Goal: Check status: Check status

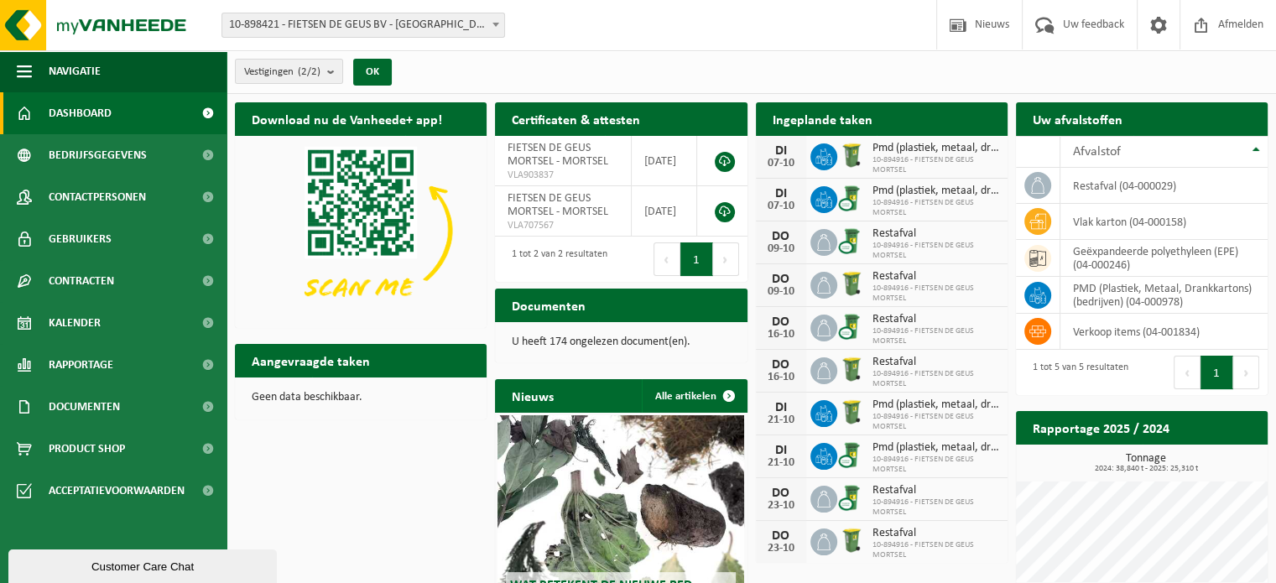
click at [823, 118] on h2 "Ingeplande taken" at bounding box center [822, 118] width 133 height 33
click at [87, 315] on span "Kalender" at bounding box center [75, 323] width 52 height 42
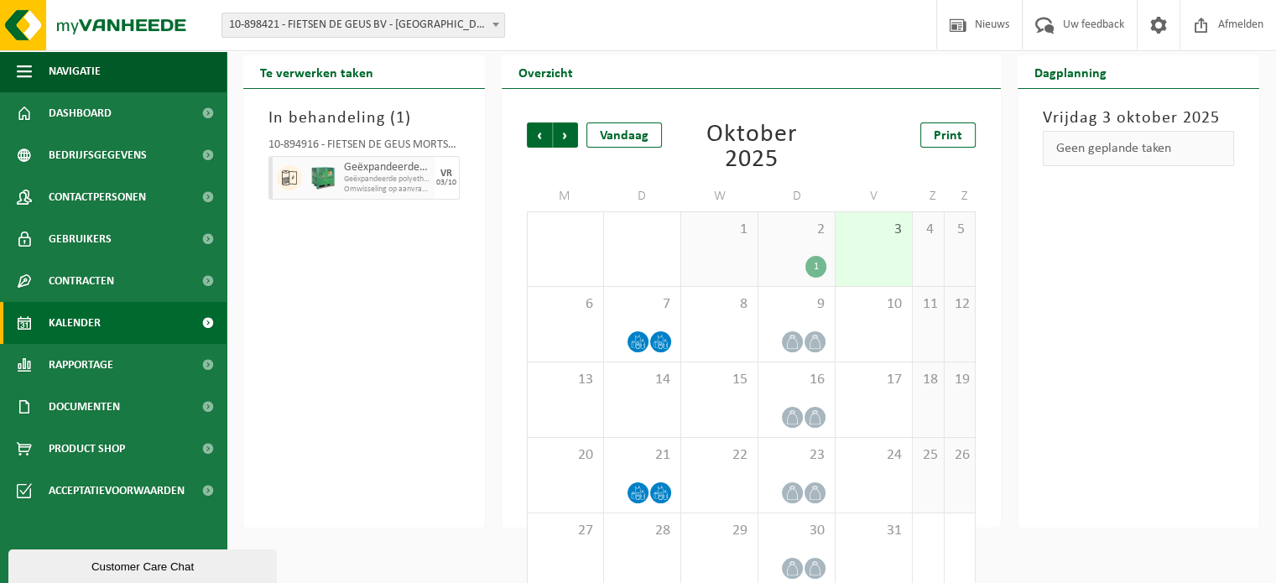
scroll to position [68, 0]
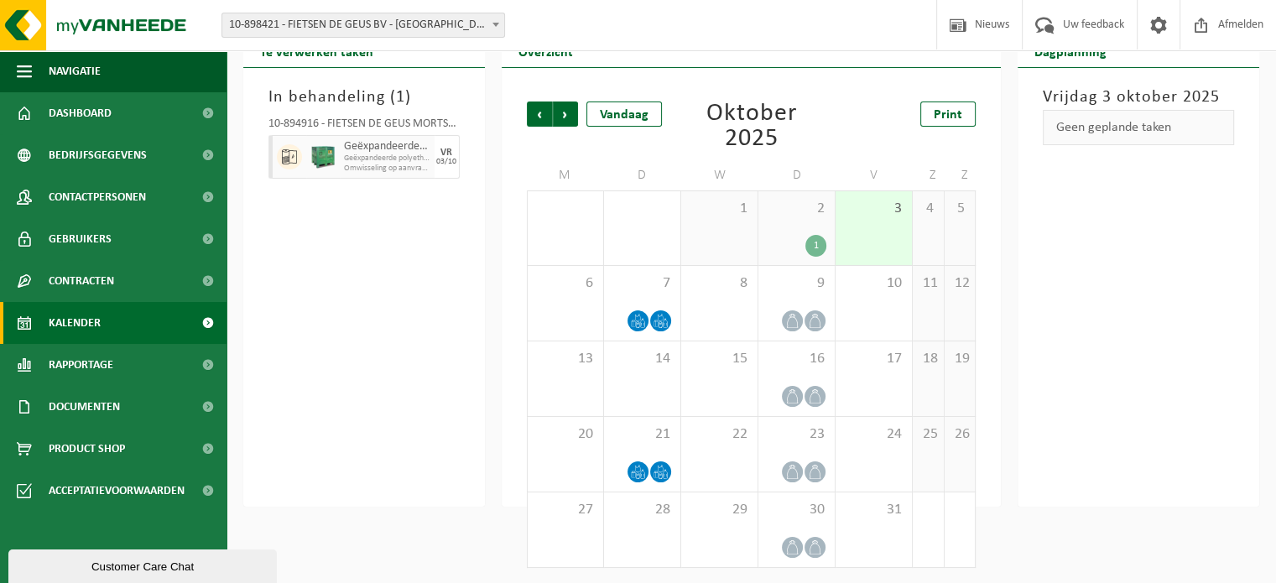
click at [893, 240] on div "3" at bounding box center [874, 228] width 76 height 74
click at [641, 318] on icon at bounding box center [638, 321] width 14 height 14
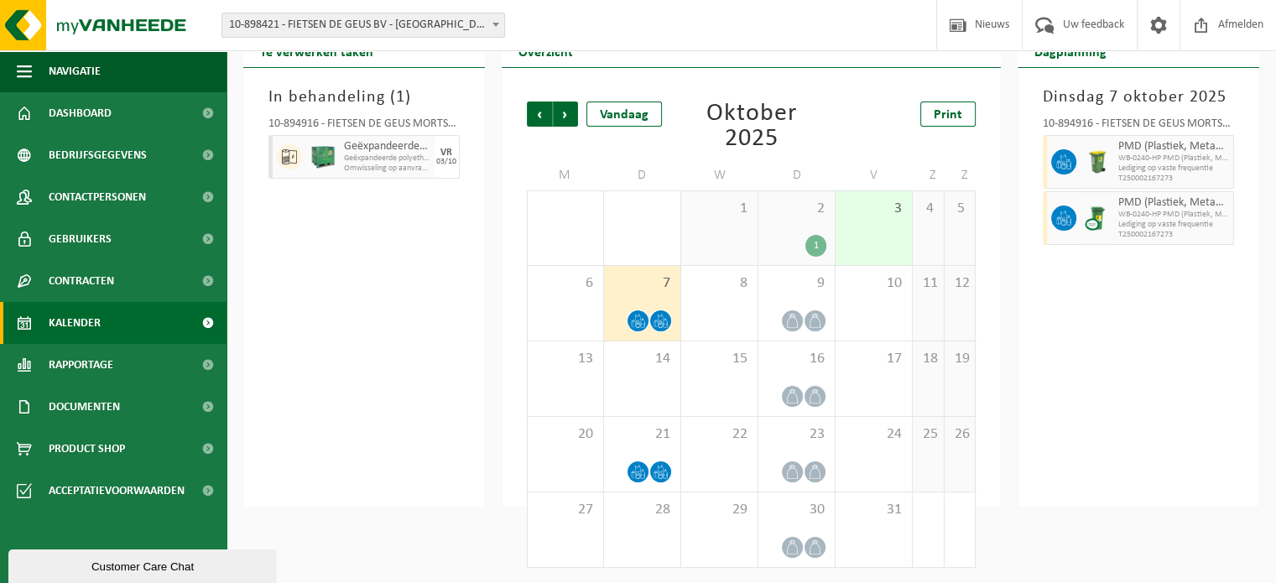
click at [658, 318] on icon at bounding box center [661, 321] width 14 height 14
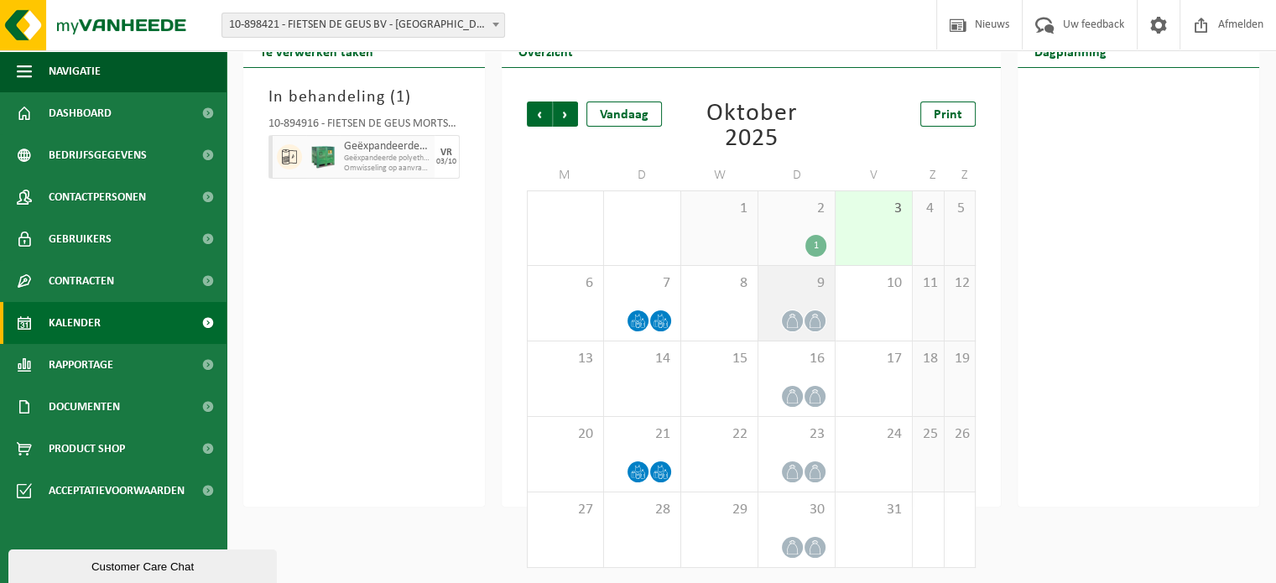
click at [811, 321] on icon at bounding box center [815, 321] width 11 height 14
